Goal: Information Seeking & Learning: Learn about a topic

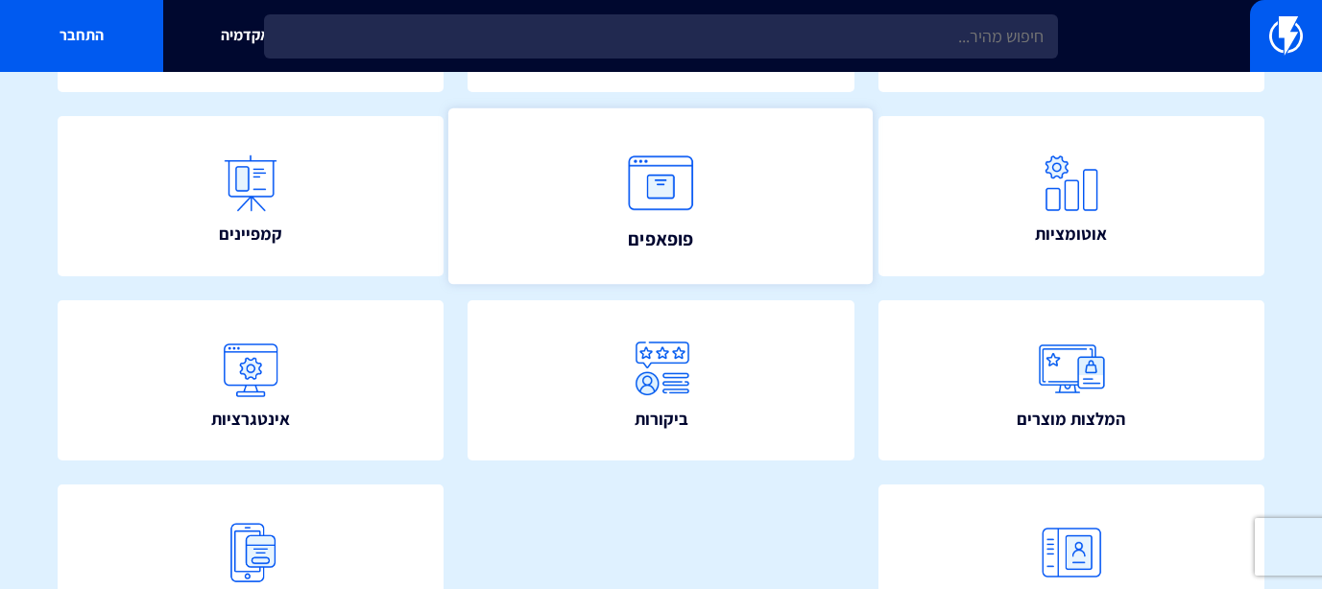
scroll to position [354, 0]
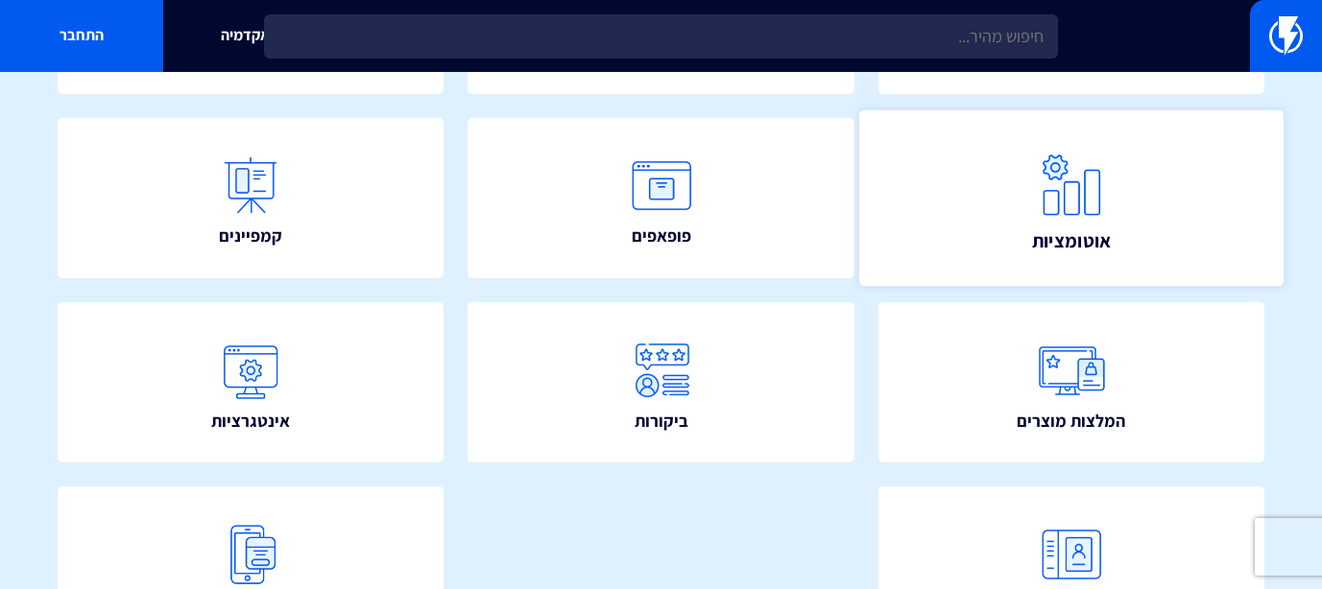
click at [1108, 205] on img at bounding box center [1071, 184] width 84 height 84
